Goal: Information Seeking & Learning: Learn about a topic

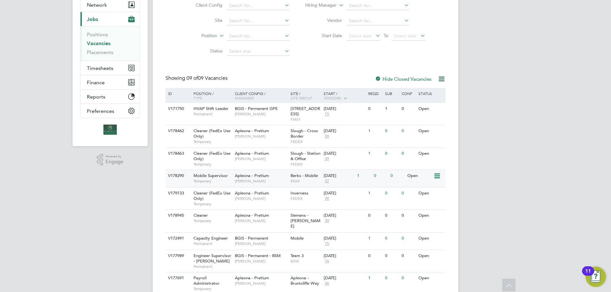
scroll to position [84, 0]
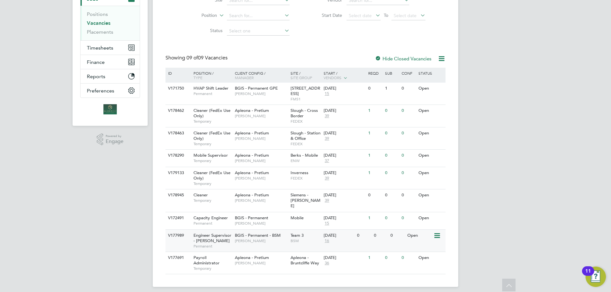
click at [206, 244] on span "Permanent" at bounding box center [212, 246] width 38 height 5
click at [216, 215] on span "Capacity Engineer" at bounding box center [210, 217] width 34 height 5
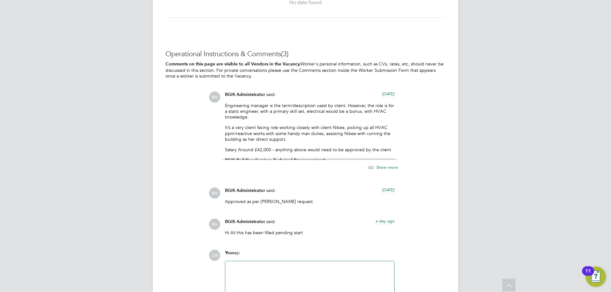
scroll to position [949, 0]
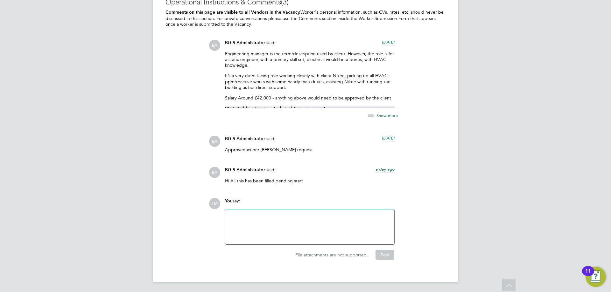
click at [374, 114] on icon at bounding box center [371, 116] width 8 height 8
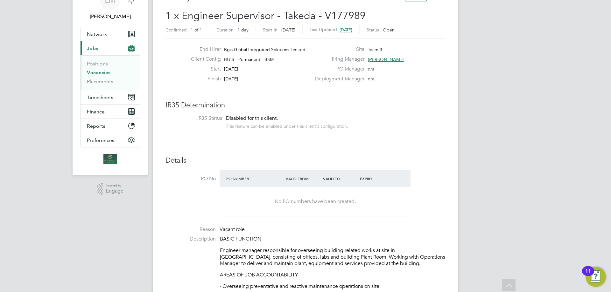
scroll to position [0, 0]
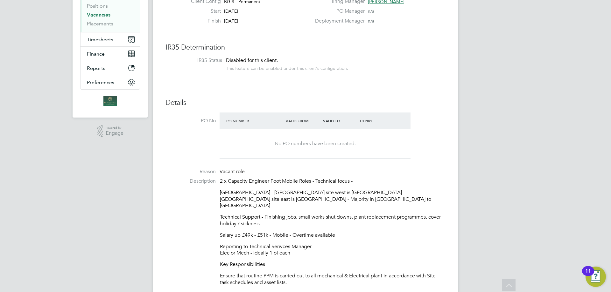
scroll to position [32, 0]
